Goal: Task Accomplishment & Management: Manage account settings

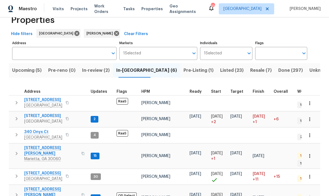
scroll to position [4, 0]
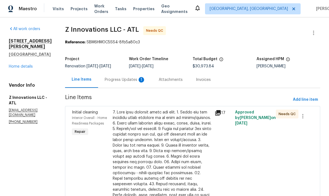
click at [168, 155] on div at bounding box center [162, 183] width 99 height 149
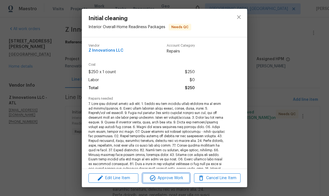
click at [177, 177] on span "Approve Work" at bounding box center [165, 177] width 43 height 7
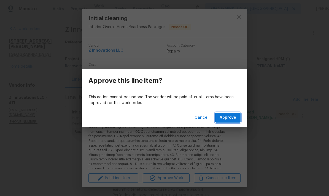
click at [230, 122] on button "Approve" at bounding box center [227, 117] width 25 height 10
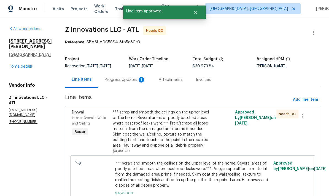
click at [171, 137] on div "*** scrap and smooth the ceilings on the upper level of the home. Several areas…" at bounding box center [162, 128] width 99 height 39
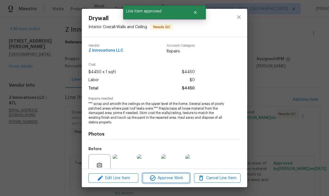
click at [175, 177] on span "Approve Work" at bounding box center [165, 177] width 43 height 7
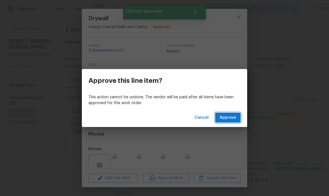
click at [227, 120] on span "Approve" at bounding box center [228, 117] width 17 height 7
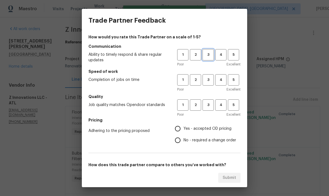
click at [209, 55] on span "3" at bounding box center [208, 55] width 10 height 6
click at [208, 76] on button "3" at bounding box center [208, 79] width 11 height 11
click at [210, 103] on span "3" at bounding box center [208, 105] width 10 height 6
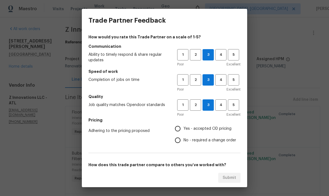
click at [178, 140] on input "No - required a change order" at bounding box center [178, 140] width 12 height 12
radio input "true"
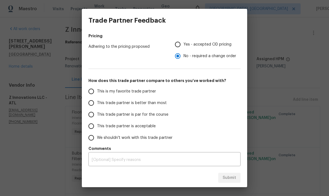
scroll to position [84, 0]
click at [94, 116] on input "This trade partner is par for the course" at bounding box center [91, 115] width 12 height 12
click at [231, 179] on span "Submit" at bounding box center [230, 177] width 14 height 7
radio input "true"
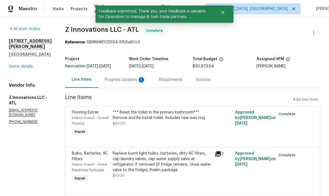
click at [125, 79] on div "Progress Updates 1" at bounding box center [125, 80] width 41 height 6
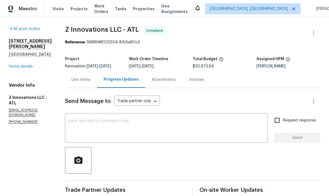
click at [80, 77] on div "Line Items" at bounding box center [81, 80] width 19 height 6
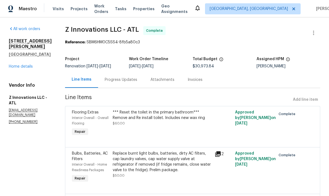
click at [26, 64] on link "Home details" at bounding box center [21, 66] width 24 height 4
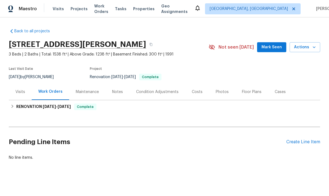
click at [278, 47] on span "Mark Seen" at bounding box center [272, 47] width 20 height 7
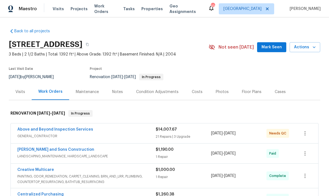
click at [70, 129] on link "Above and Beyond Inspection Services" at bounding box center [55, 129] width 76 height 4
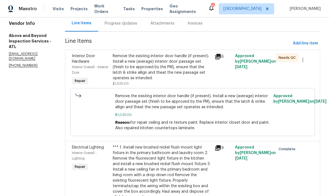
scroll to position [58, 0]
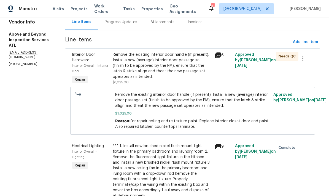
click at [167, 76] on div "Remove the existing interior door handle (if present). Install a new (average) …" at bounding box center [162, 66] width 99 height 28
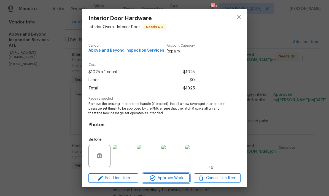
click at [161, 178] on span "Approve Work" at bounding box center [165, 177] width 43 height 7
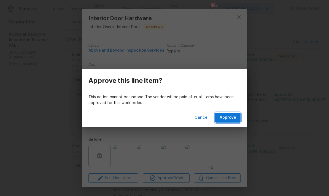
click at [228, 118] on span "Approve" at bounding box center [228, 117] width 17 height 7
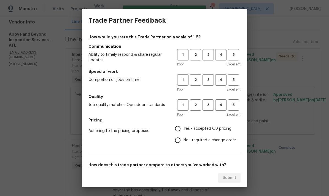
scroll to position [0, 0]
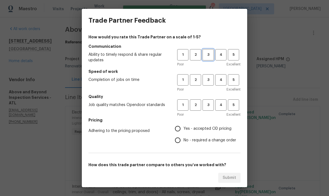
click at [208, 55] on span "3" at bounding box center [208, 55] width 10 height 6
click at [209, 103] on span "3" at bounding box center [208, 105] width 10 height 6
click at [208, 81] on span "3" at bounding box center [208, 80] width 10 height 6
click at [179, 141] on input "No - required a change order" at bounding box center [178, 140] width 12 height 12
radio input "true"
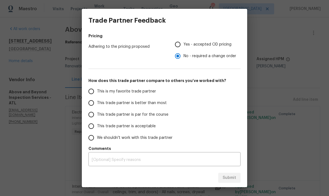
scroll to position [84, 0]
click at [92, 114] on input "This trade partner is par for the course" at bounding box center [91, 115] width 12 height 12
click at [231, 180] on span "Submit" at bounding box center [230, 177] width 14 height 7
radio input "true"
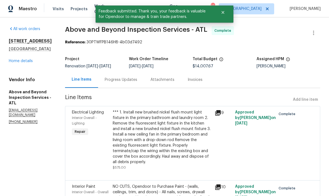
click at [29, 62] on link "Home details" at bounding box center [21, 61] width 24 height 4
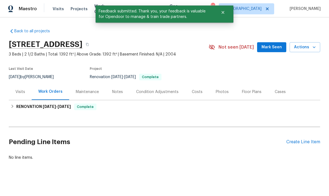
click at [307, 47] on span "Actions" at bounding box center [305, 47] width 22 height 7
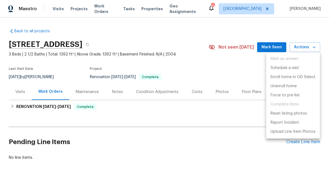
click at [284, 104] on span "Complete Reno" at bounding box center [293, 104] width 54 height 9
click at [314, 49] on div at bounding box center [164, 98] width 329 height 196
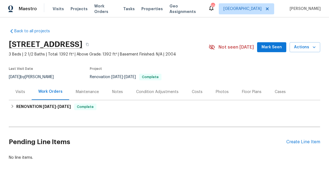
click at [275, 47] on span "Mark Seen" at bounding box center [272, 47] width 20 height 7
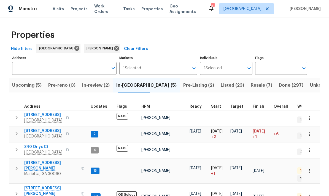
scroll to position [4, 0]
click at [38, 86] on span "Upcoming (5)" at bounding box center [26, 85] width 29 height 8
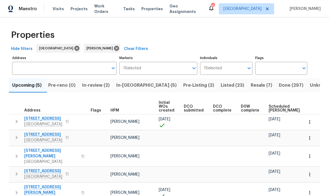
click at [276, 107] on span "Scheduled [PERSON_NAME]" at bounding box center [284, 108] width 31 height 8
